Goal: Information Seeking & Learning: Learn about a topic

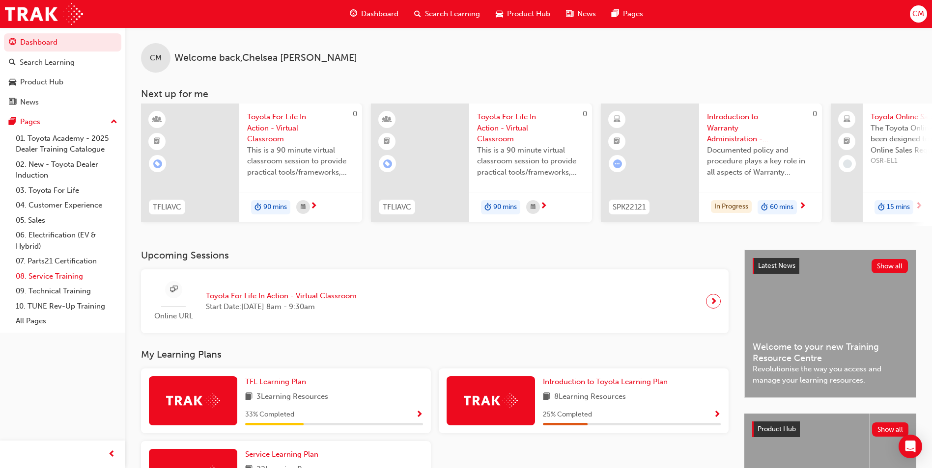
click at [58, 278] on link "08. Service Training" at bounding box center [67, 276] width 110 height 15
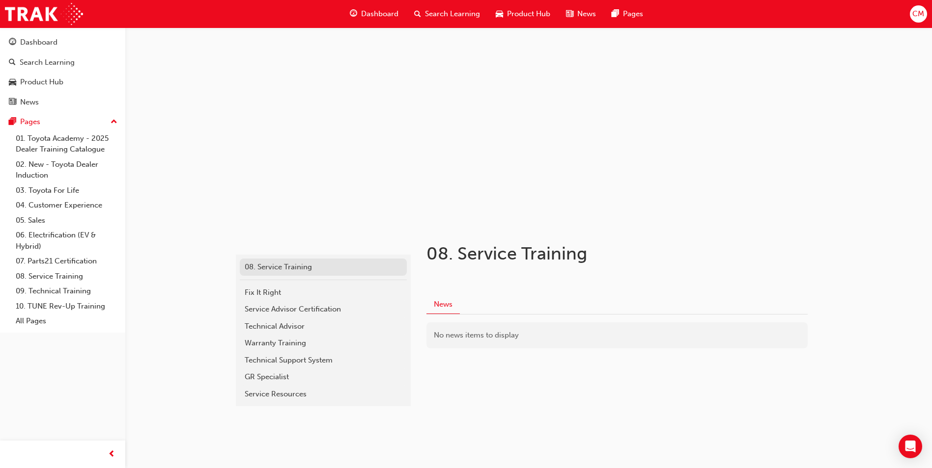
scroll to position [2, 0]
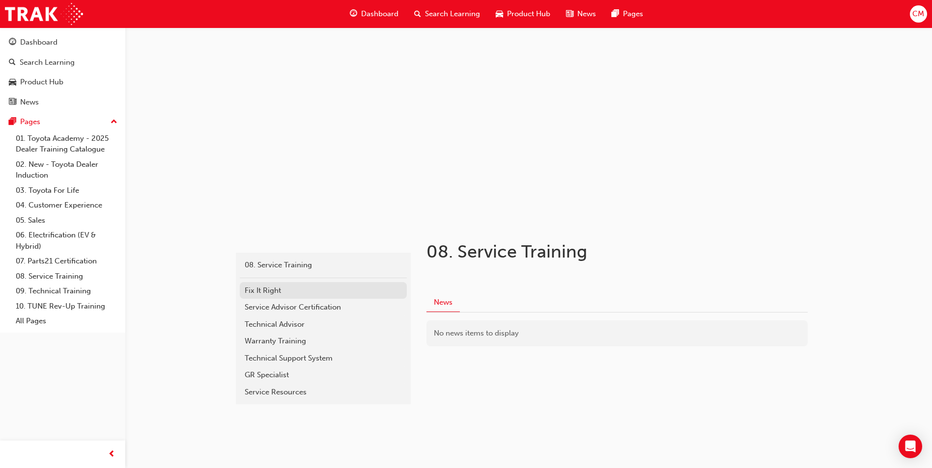
click at [250, 296] on div "Fix It Right" at bounding box center [323, 290] width 157 height 11
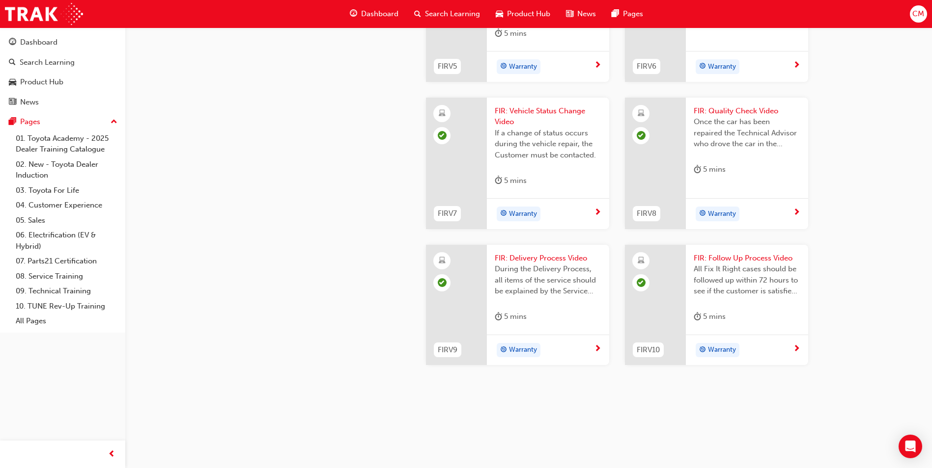
scroll to position [1013, 0]
click at [59, 36] on div "Dashboard" at bounding box center [63, 42] width 108 height 12
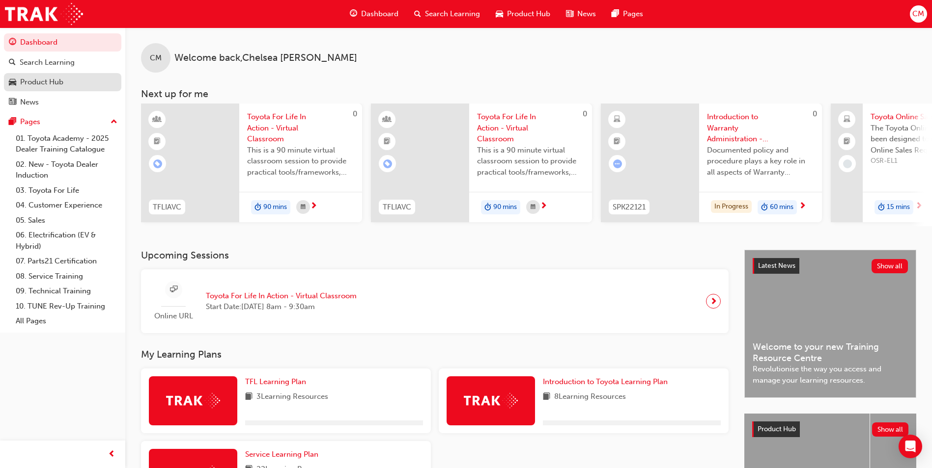
click at [61, 80] on div "Product Hub" at bounding box center [41, 82] width 43 height 11
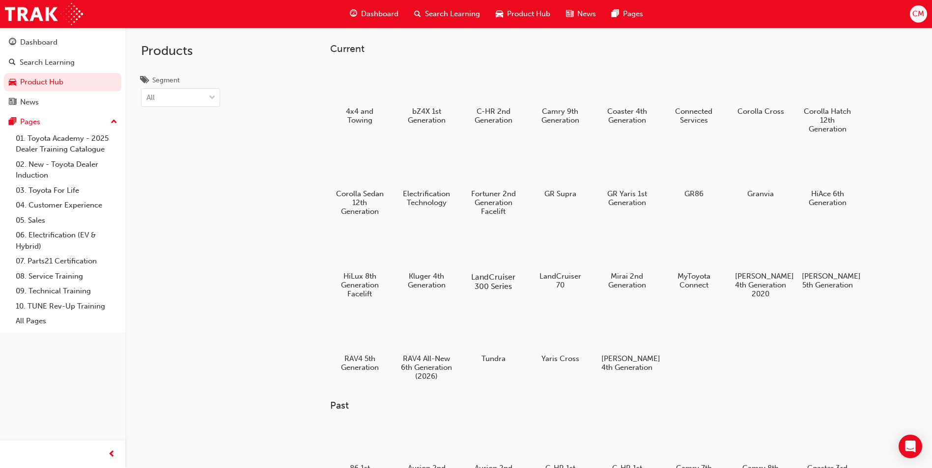
click at [497, 258] on div at bounding box center [493, 248] width 55 height 39
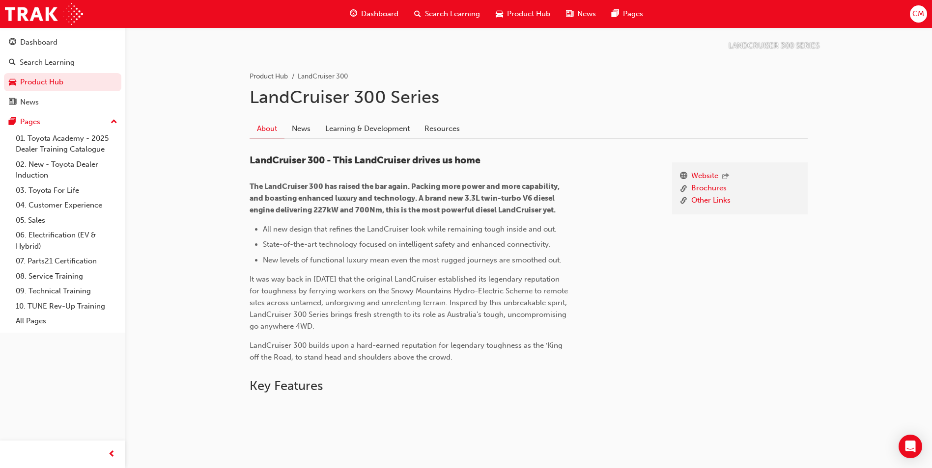
scroll to position [135, 0]
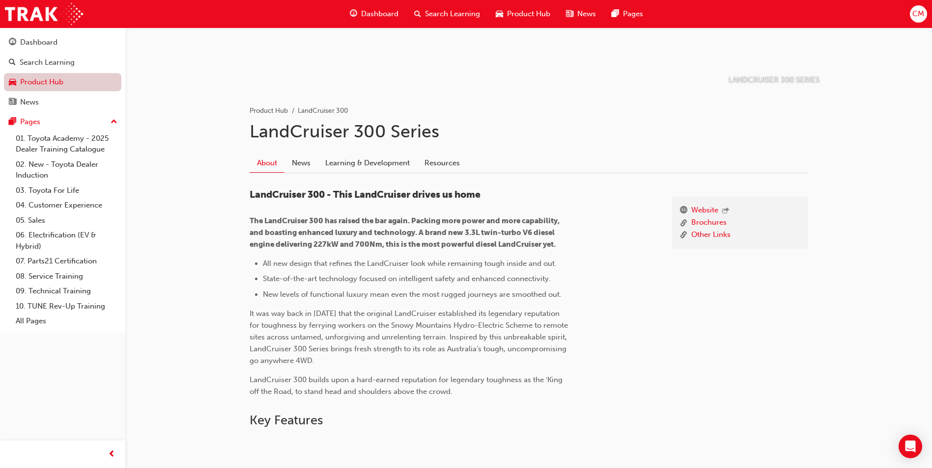
click at [33, 82] on link "Product Hub" at bounding box center [62, 82] width 117 height 18
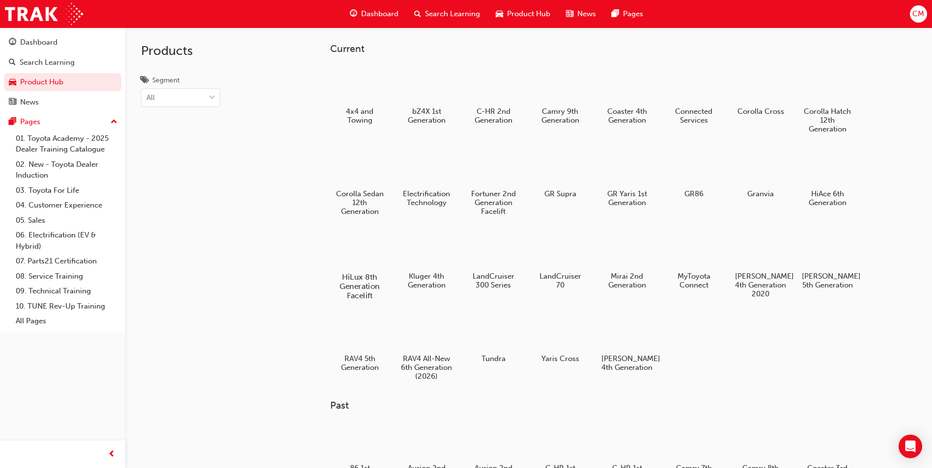
click at [378, 253] on div at bounding box center [359, 248] width 55 height 39
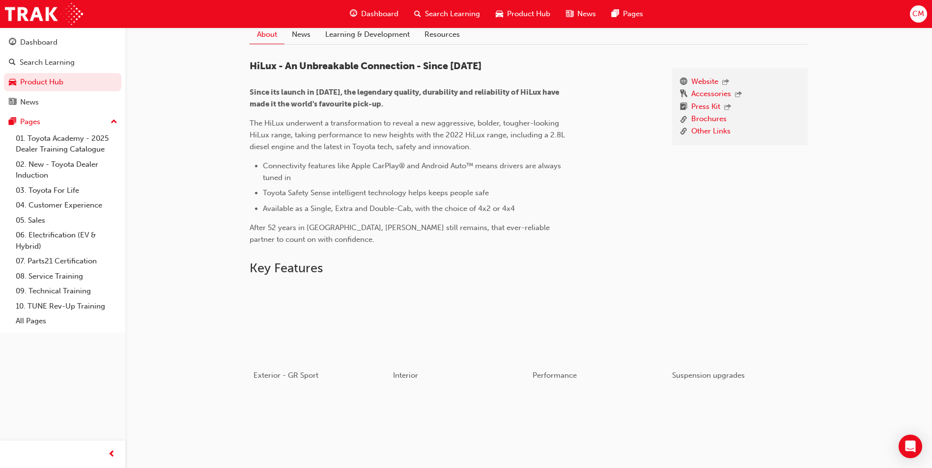
scroll to position [246, 0]
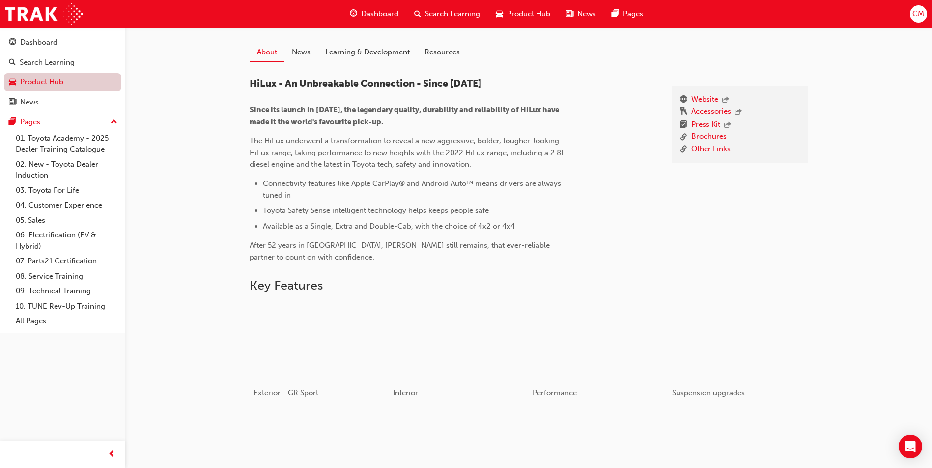
click at [23, 78] on link "Product Hub" at bounding box center [62, 82] width 117 height 18
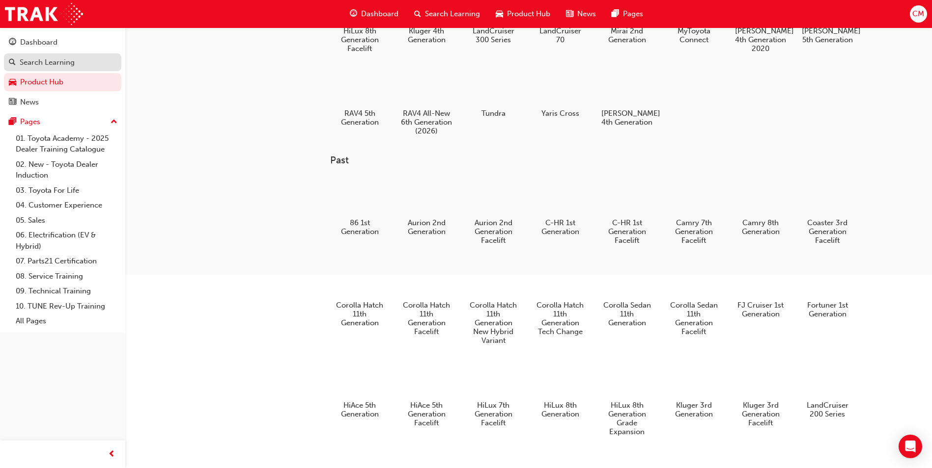
click at [36, 65] on div "Search Learning" at bounding box center [47, 62] width 55 height 11
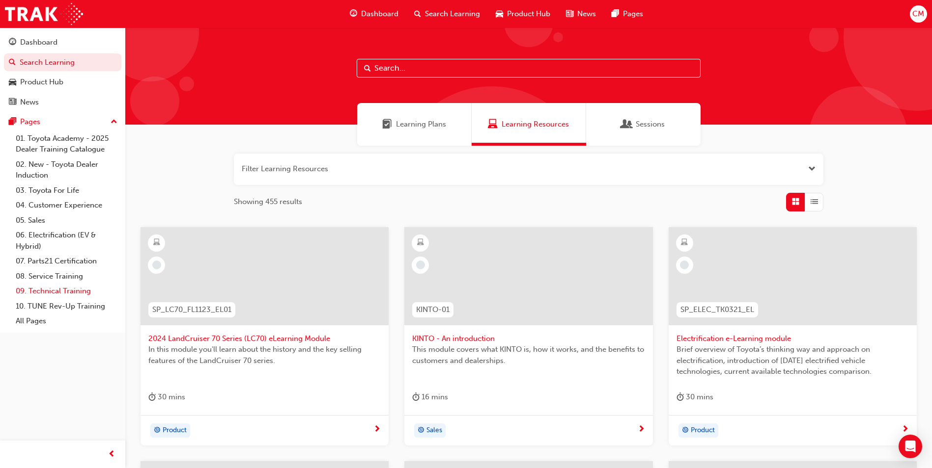
click at [58, 285] on link "09. Technical Training" at bounding box center [67, 291] width 110 height 15
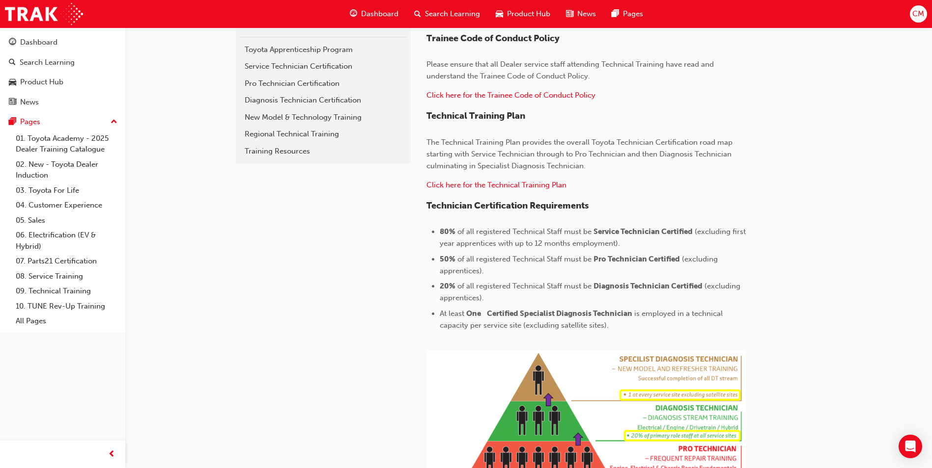
scroll to position [246, 0]
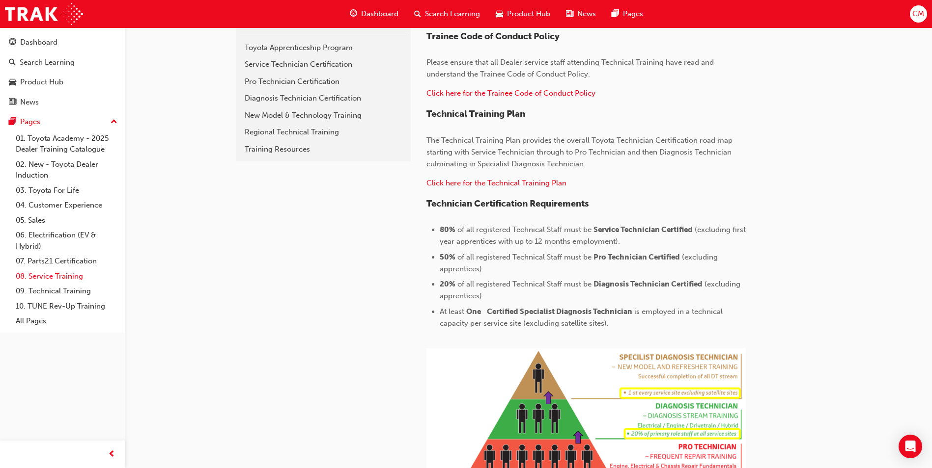
click at [77, 279] on link "08. Service Training" at bounding box center [67, 276] width 110 height 15
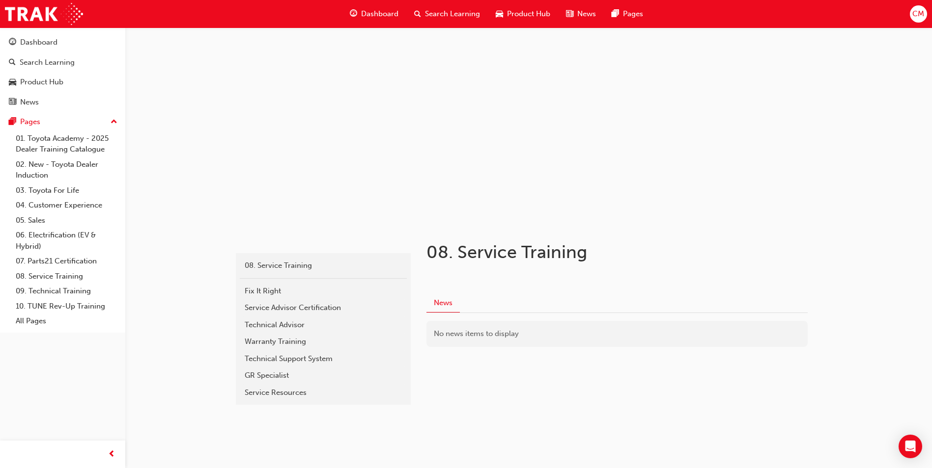
scroll to position [2, 0]
click at [311, 308] on div "Service Advisor Certification" at bounding box center [323, 307] width 157 height 11
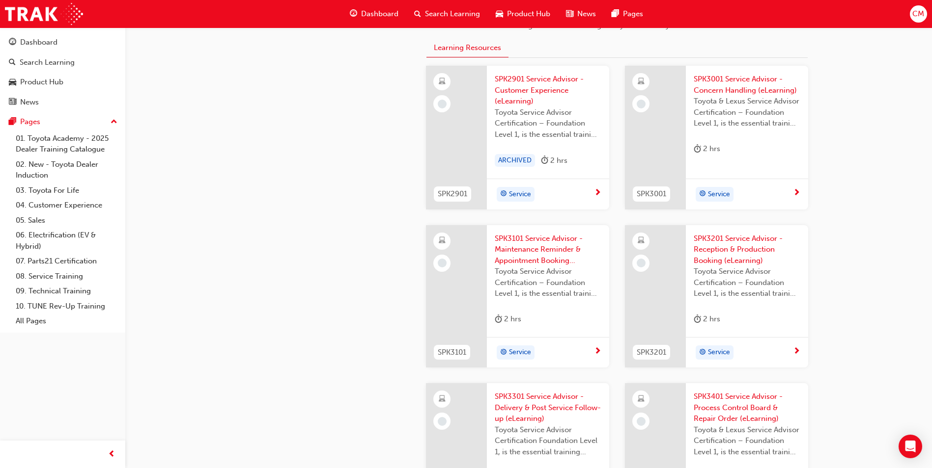
scroll to position [933, 0]
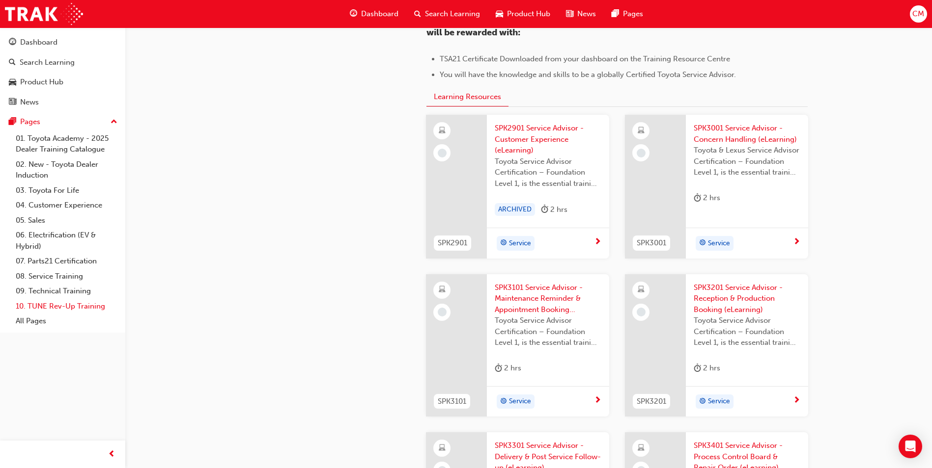
click at [57, 303] on link "10. TUNE Rev-Up Training" at bounding box center [67, 306] width 110 height 15
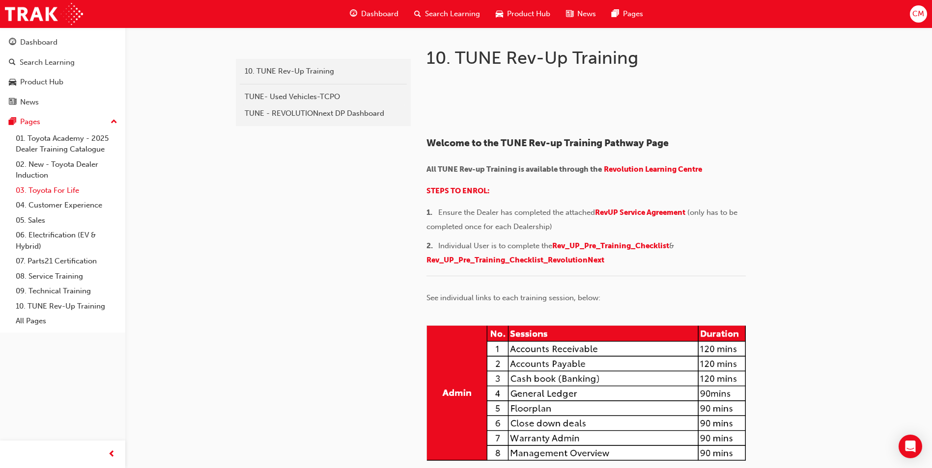
click at [63, 197] on link "03. Toyota For Life" at bounding box center [67, 190] width 110 height 15
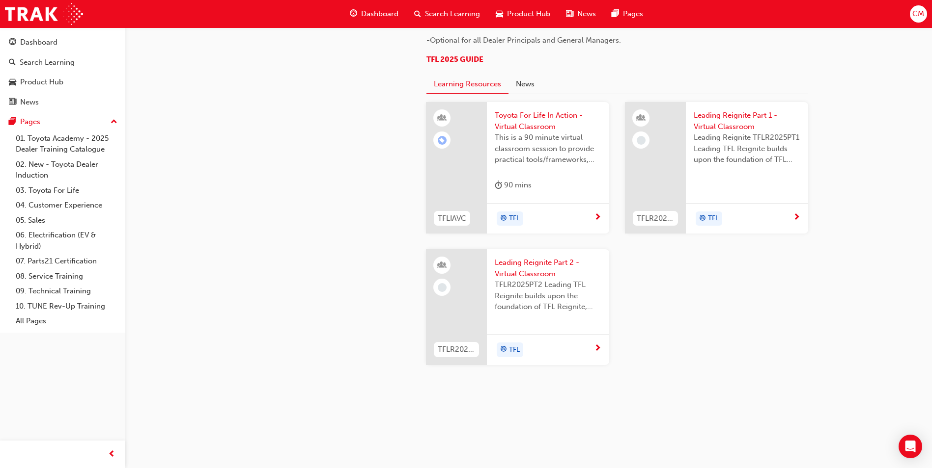
scroll to position [884, 0]
click at [75, 276] on link "08. Service Training" at bounding box center [67, 276] width 110 height 15
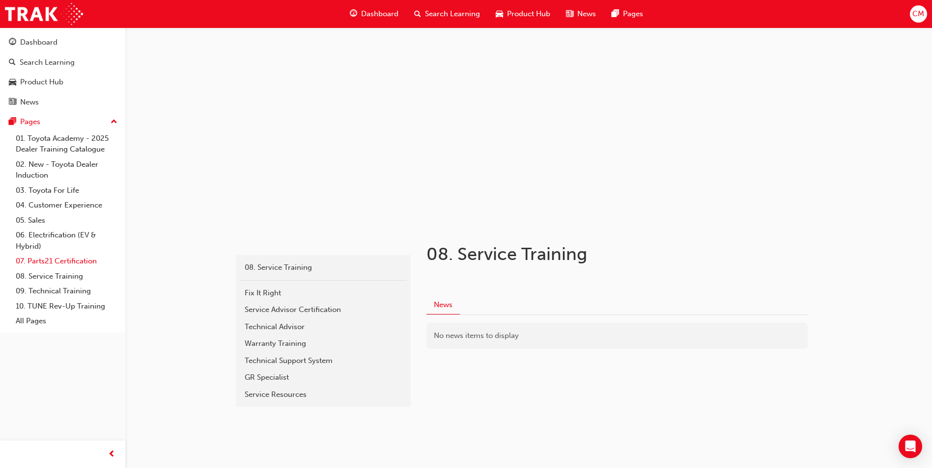
click at [51, 258] on link "07. Parts21 Certification" at bounding box center [67, 261] width 110 height 15
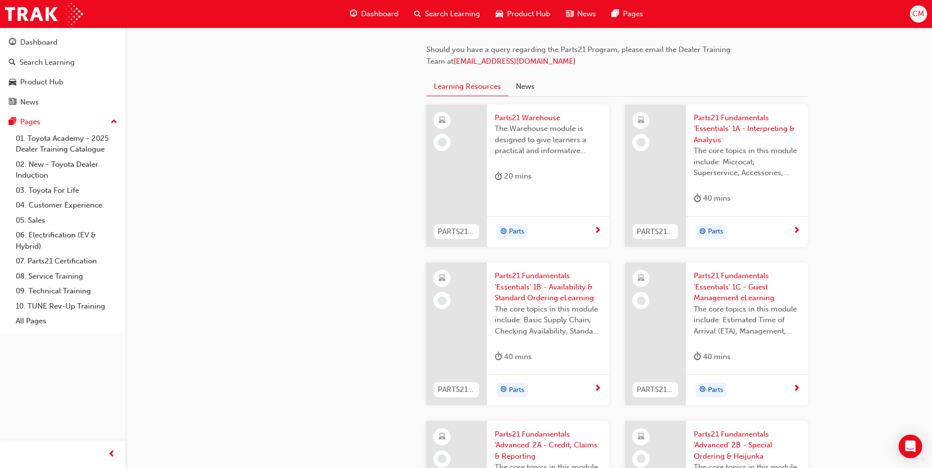
scroll to position [955, 0]
